Goal: Task Accomplishment & Management: Manage account settings

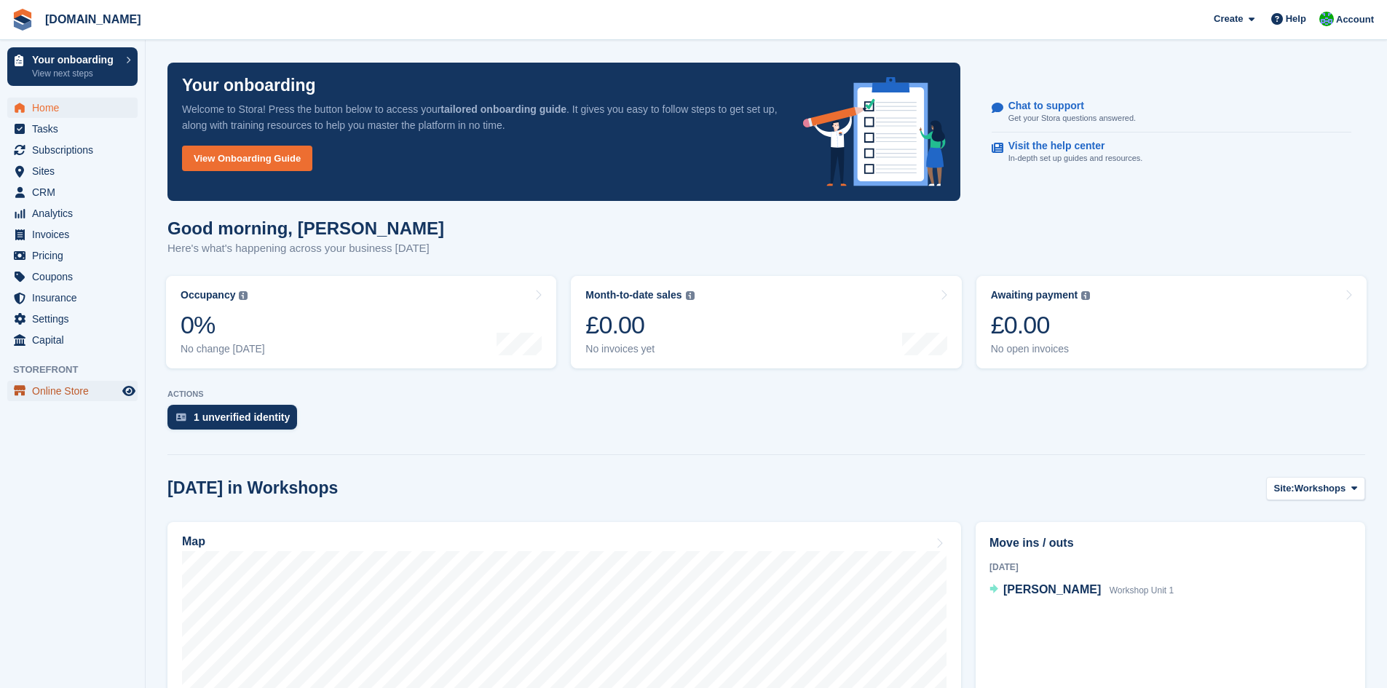
click at [82, 387] on span "Online Store" at bounding box center [75, 391] width 87 height 20
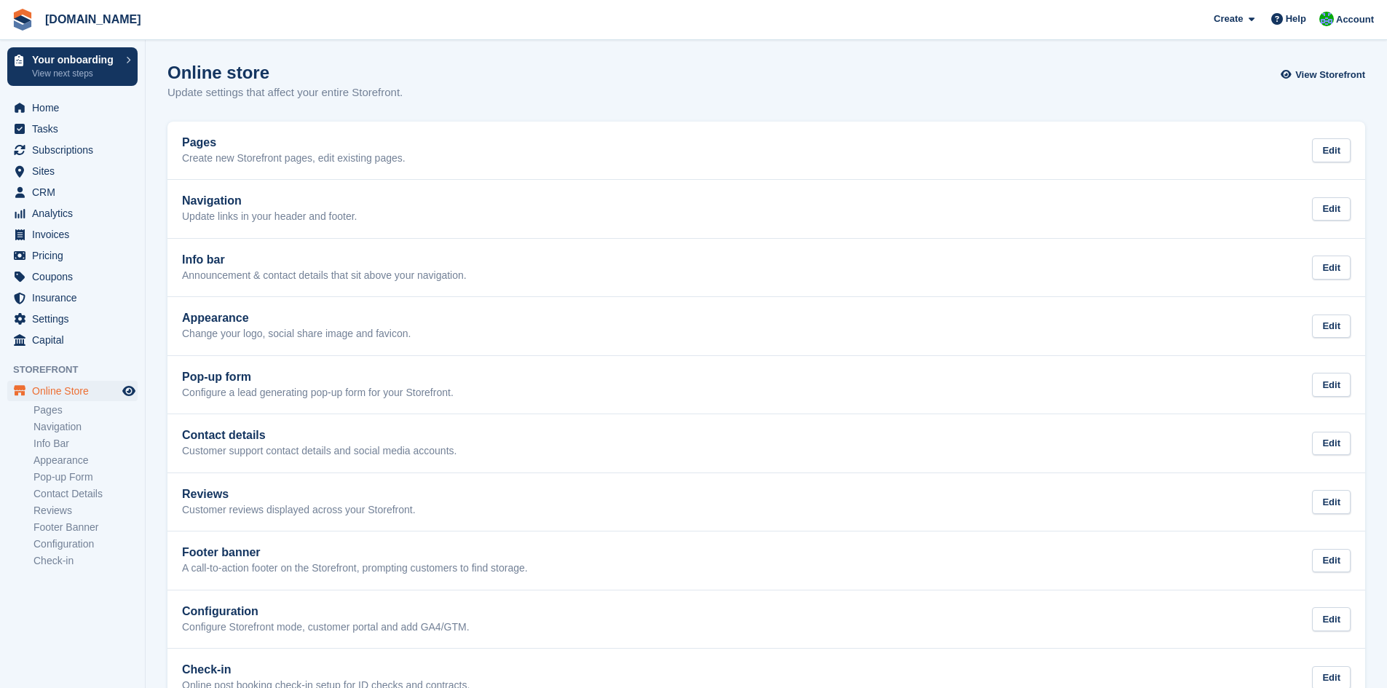
click at [391, 52] on section "Online store Update settings that affect your entire Storefront. View Storefron…" at bounding box center [767, 364] width 1242 height 729
click at [390, 52] on section "Online store Update settings that affect your entire Storefront. View Storefron…" at bounding box center [767, 364] width 1242 height 729
click at [382, 53] on section "Online store Update settings that affect your entire Storefront. View Storefron…" at bounding box center [767, 364] width 1242 height 729
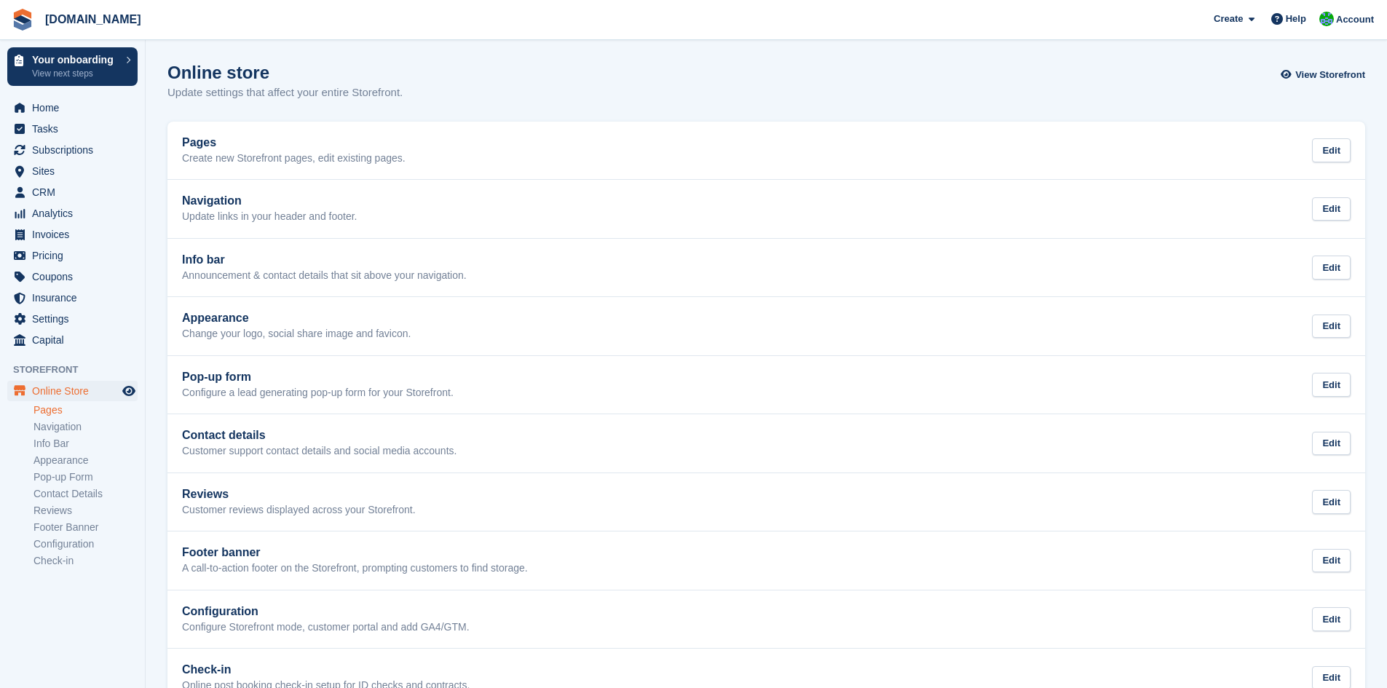
click at [73, 410] on link "Pages" at bounding box center [86, 410] width 104 height 14
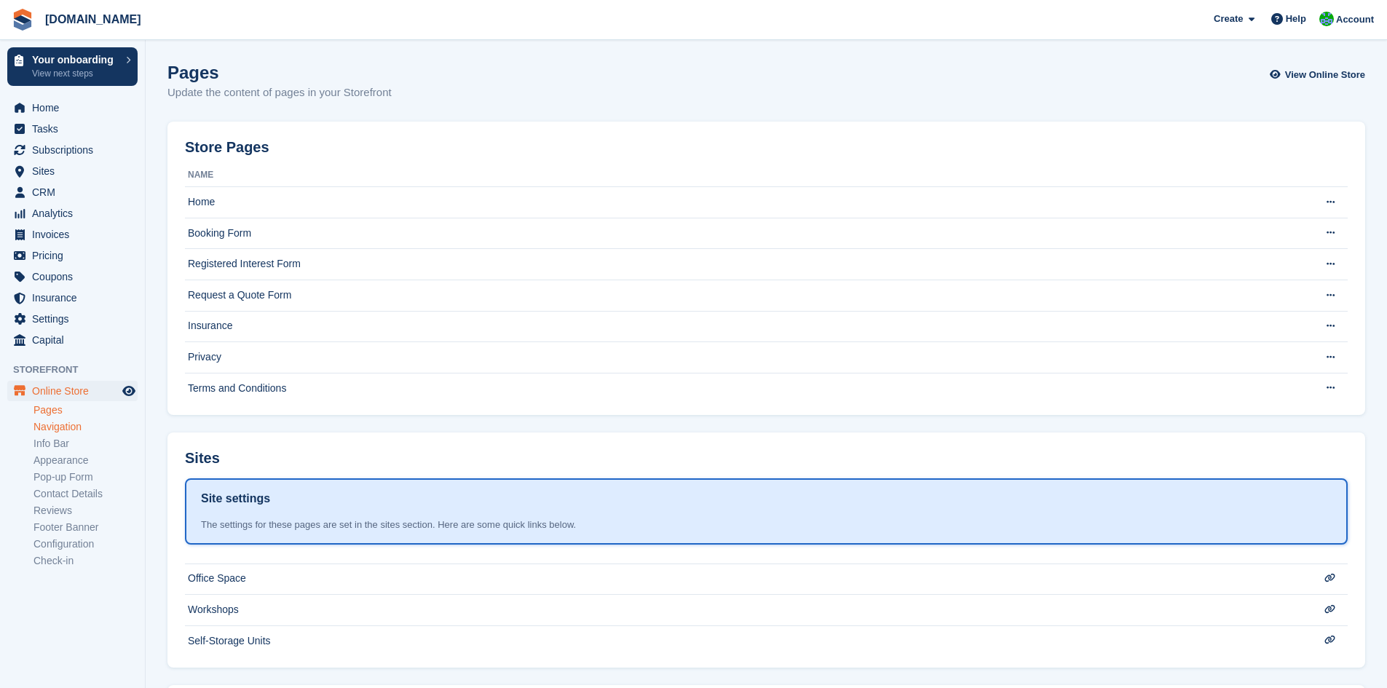
click at [72, 430] on link "Navigation" at bounding box center [86, 427] width 104 height 14
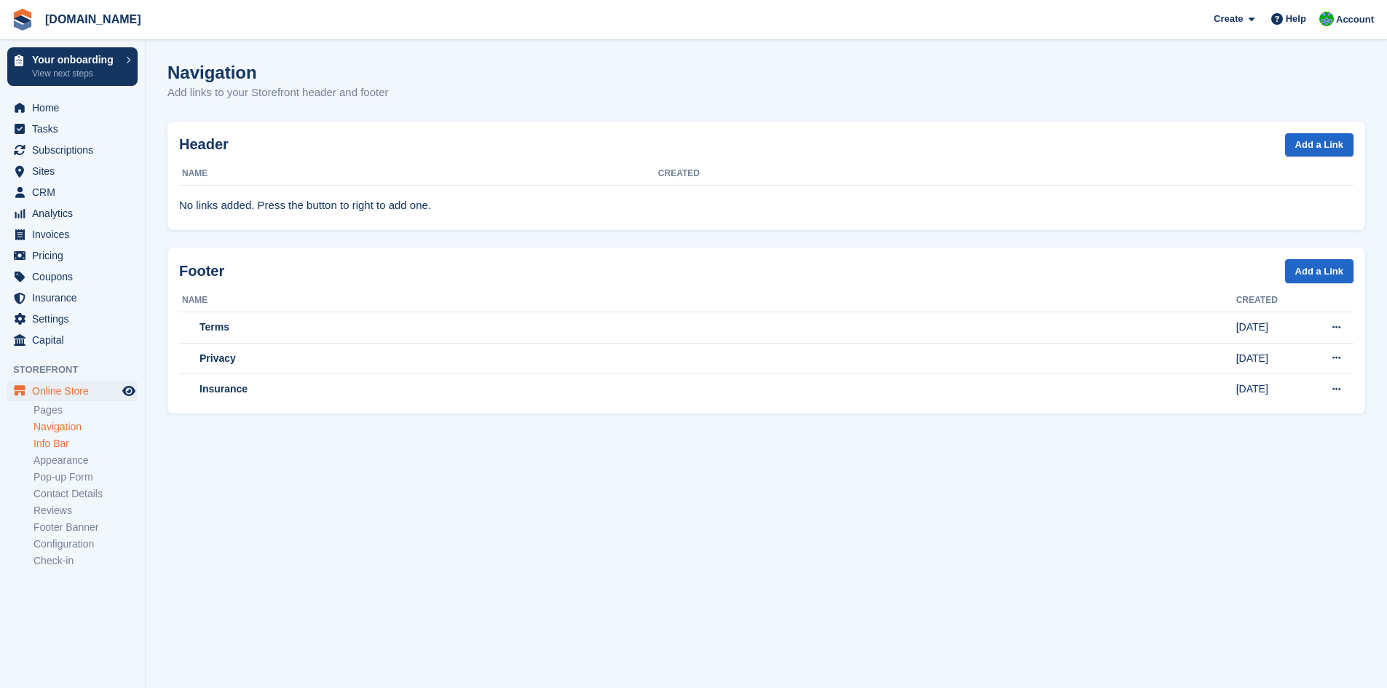
click at [72, 442] on link "Info Bar" at bounding box center [86, 444] width 104 height 14
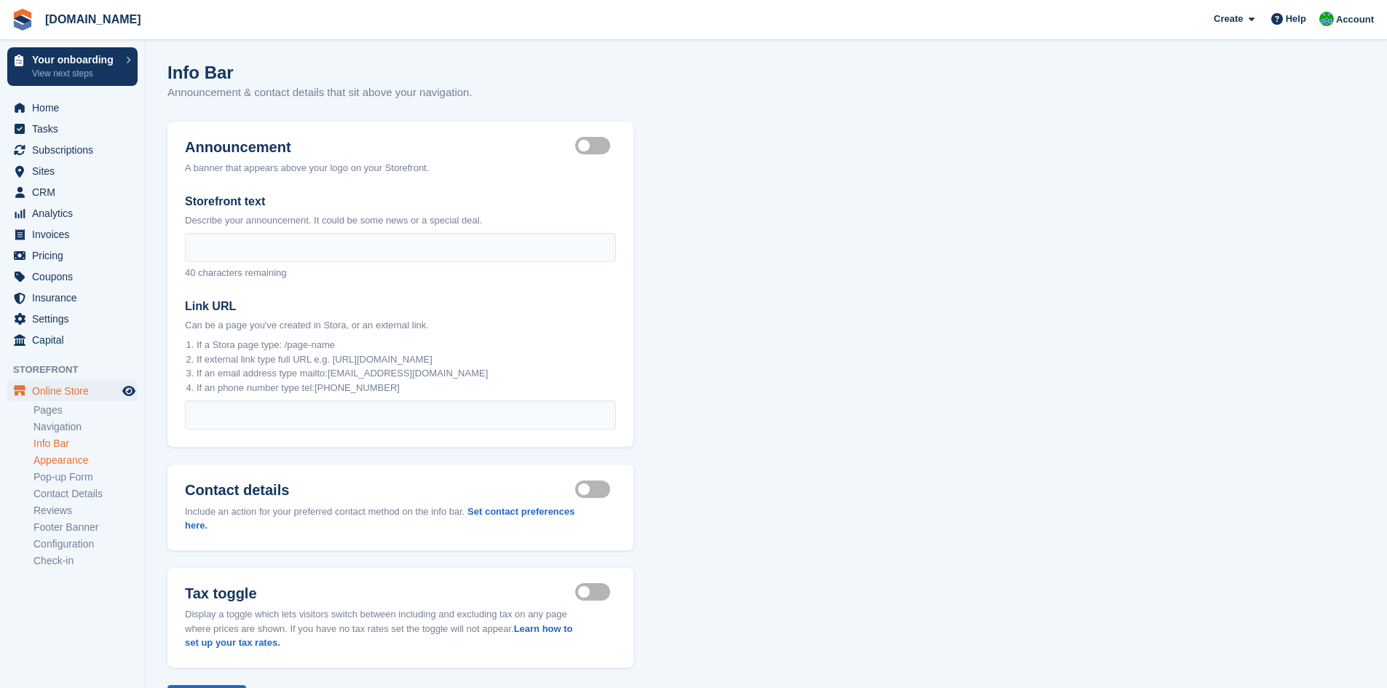
click at [75, 457] on link "Appearance" at bounding box center [86, 461] width 104 height 14
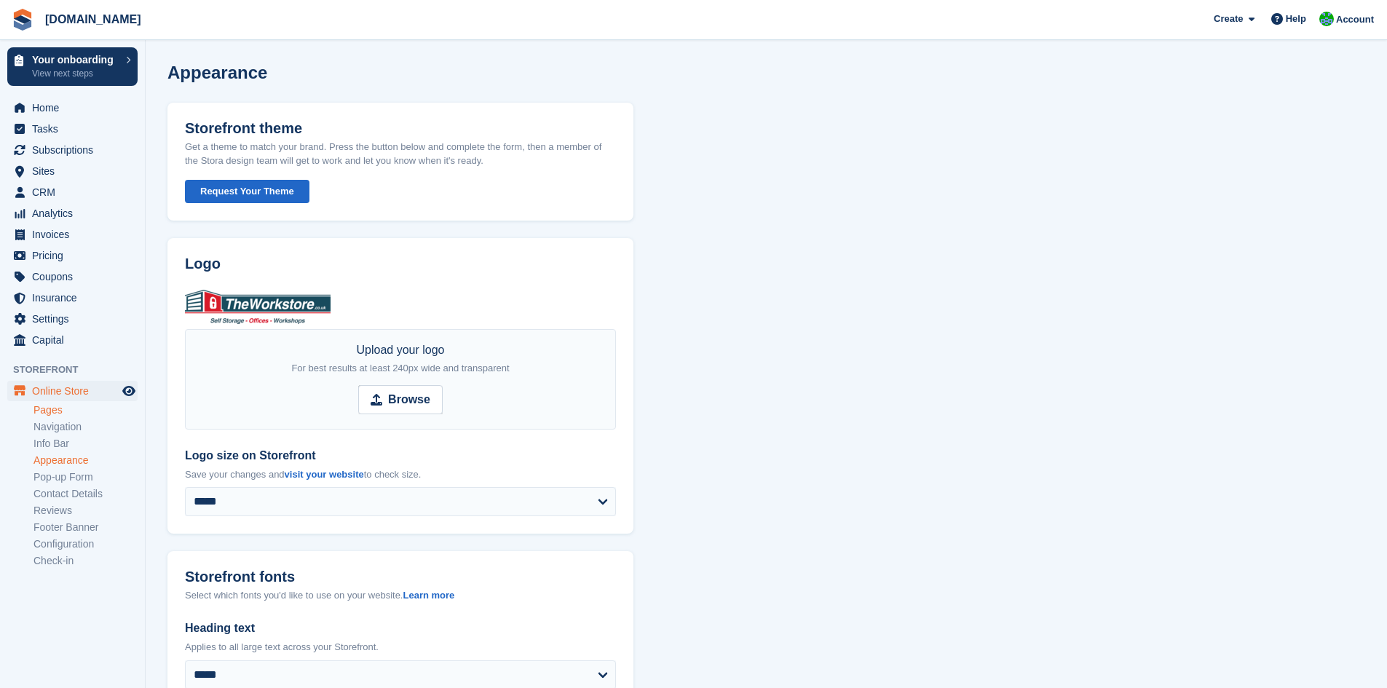
click at [56, 411] on link "Pages" at bounding box center [86, 410] width 104 height 14
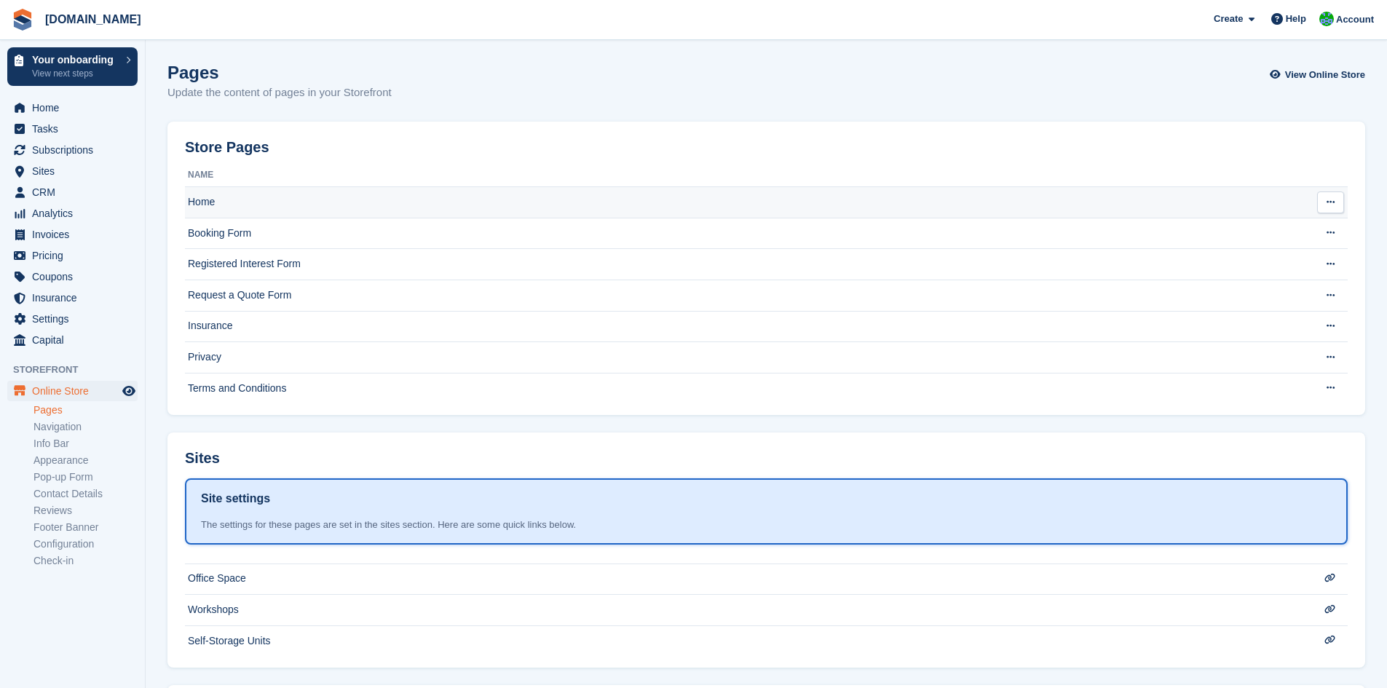
click at [310, 198] on td "Home" at bounding box center [737, 202] width 1105 height 31
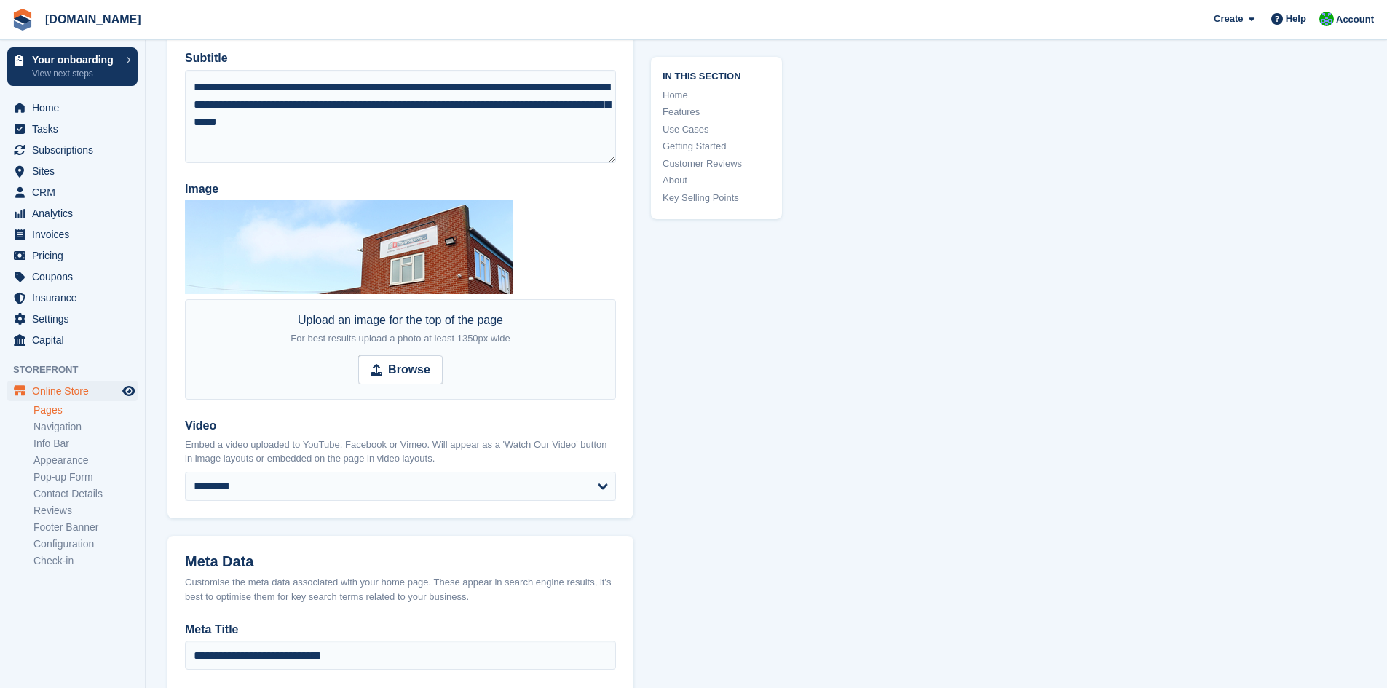
scroll to position [218, 0]
